Goal: Communication & Community: Participate in discussion

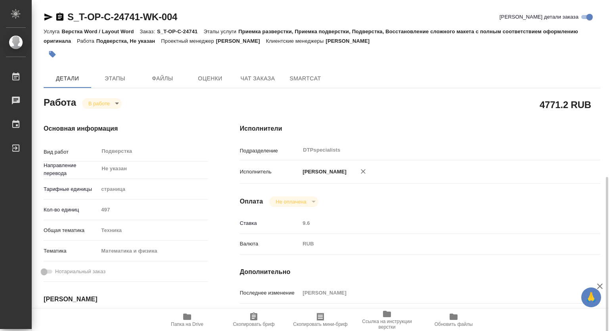
scroll to position [119, 0]
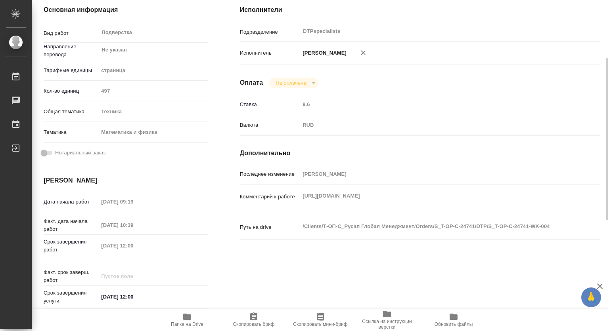
click at [189, 319] on icon "button" at bounding box center [187, 317] width 8 height 6
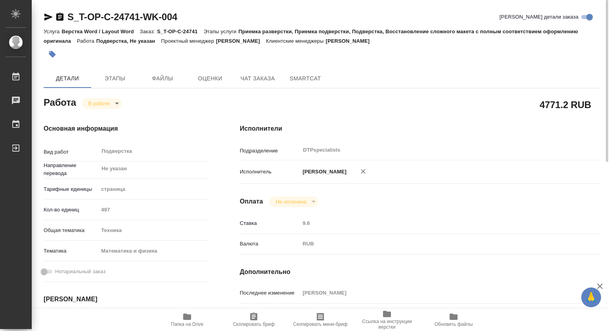
click at [115, 105] on body "🙏 .cls-1 fill:#fff; AWATERA Kovtun Svetlana Работы 0 Чаты График Выйти S_T-OP-C…" at bounding box center [304, 165] width 609 height 331
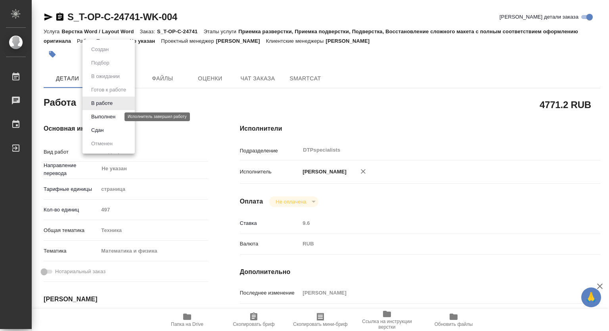
click at [106, 115] on button "Выполнен" at bounding box center [103, 117] width 29 height 9
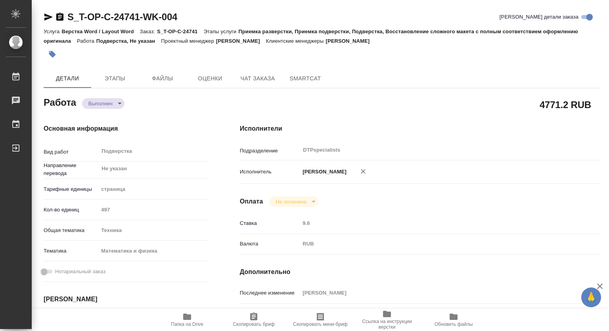
type textarea "x"
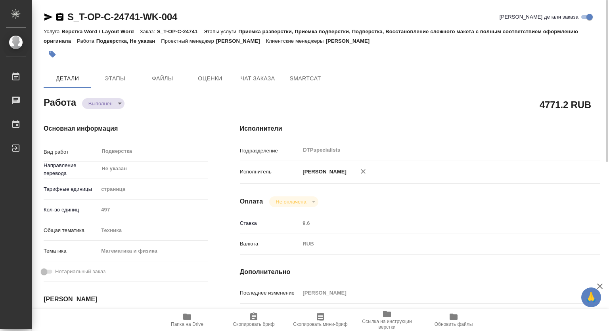
type textarea "x"
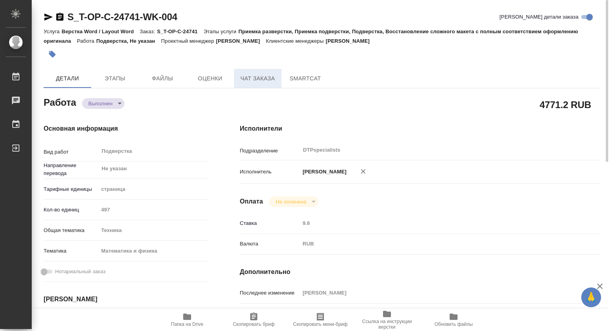
click at [259, 76] on span "Чат заказа" at bounding box center [258, 79] width 38 height 10
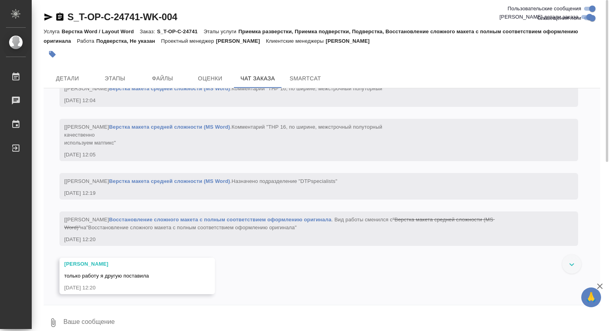
scroll to position [3275, 0]
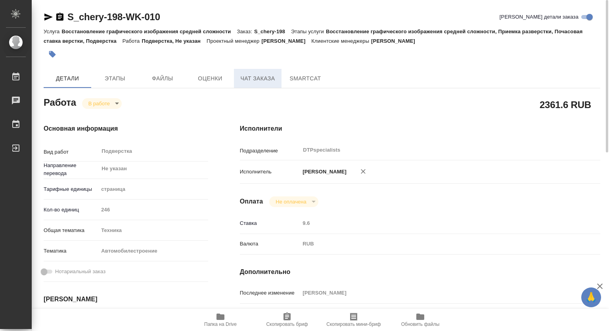
click at [262, 77] on span "Чат заказа" at bounding box center [258, 79] width 38 height 10
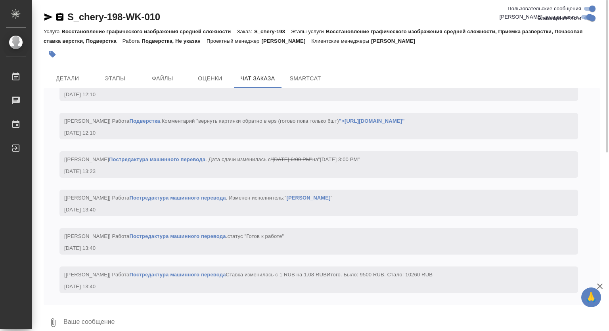
scroll to position [10090, 0]
click at [85, 75] on span "Детали" at bounding box center [67, 79] width 38 height 10
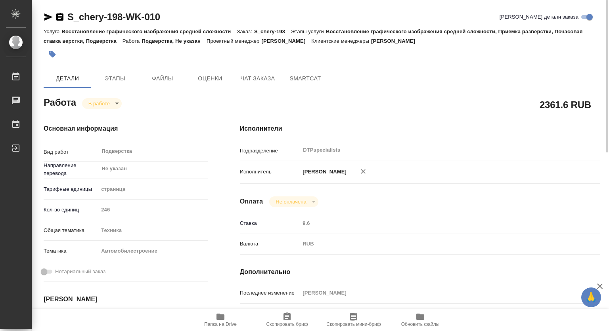
type textarea "x"
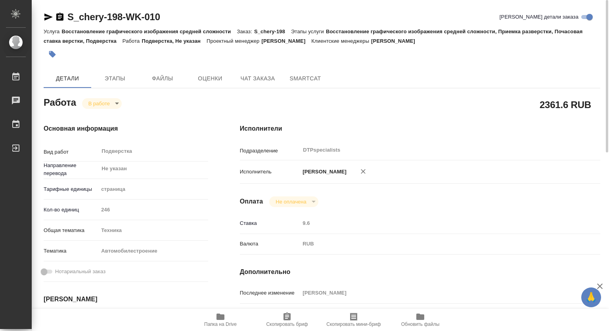
type textarea "x"
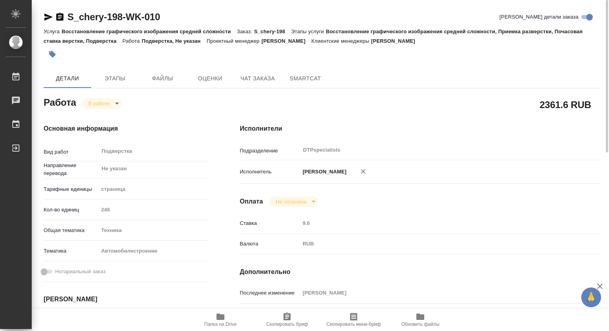
type textarea "x"
